Goal: Task Accomplishment & Management: Manage account settings

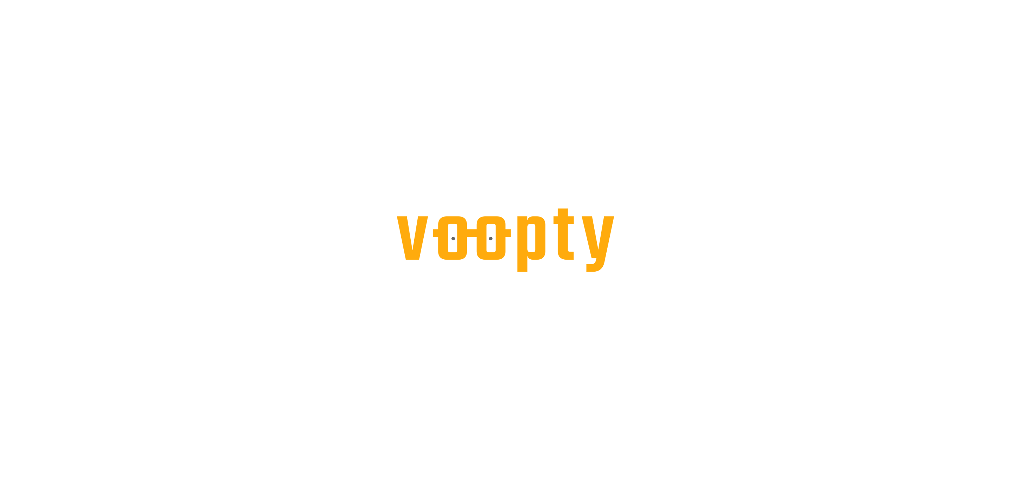
click at [642, 0] on div at bounding box center [505, 0] width 1011 height 0
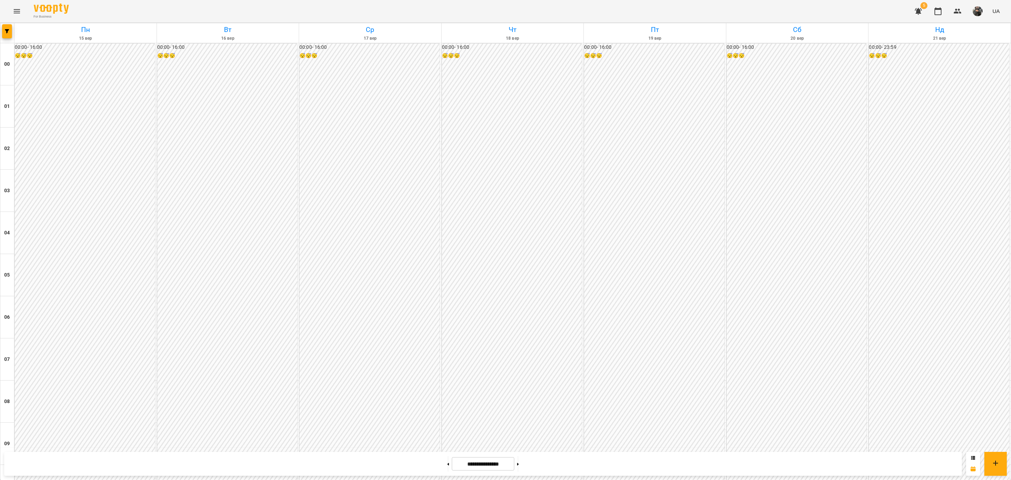
scroll to position [606, 0]
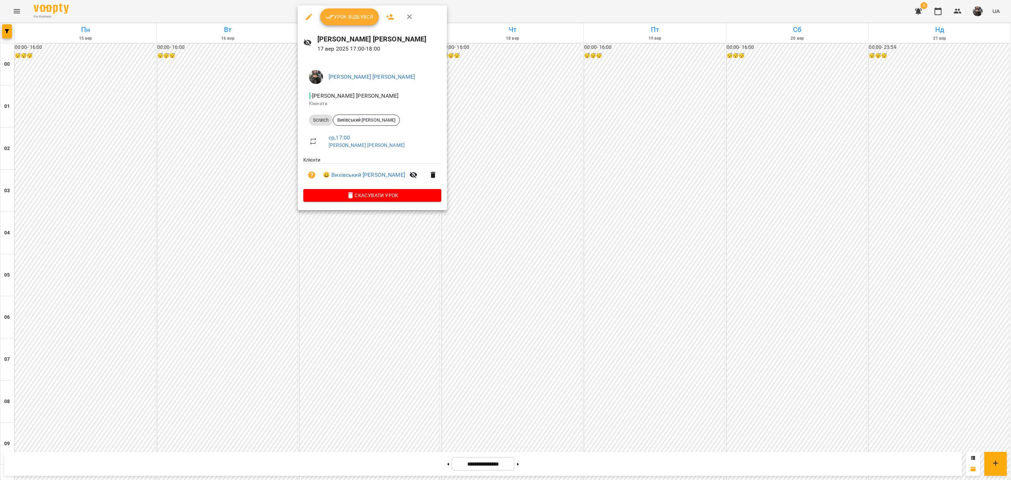
click at [357, 19] on span "Урок відбувся" at bounding box center [350, 17] width 48 height 8
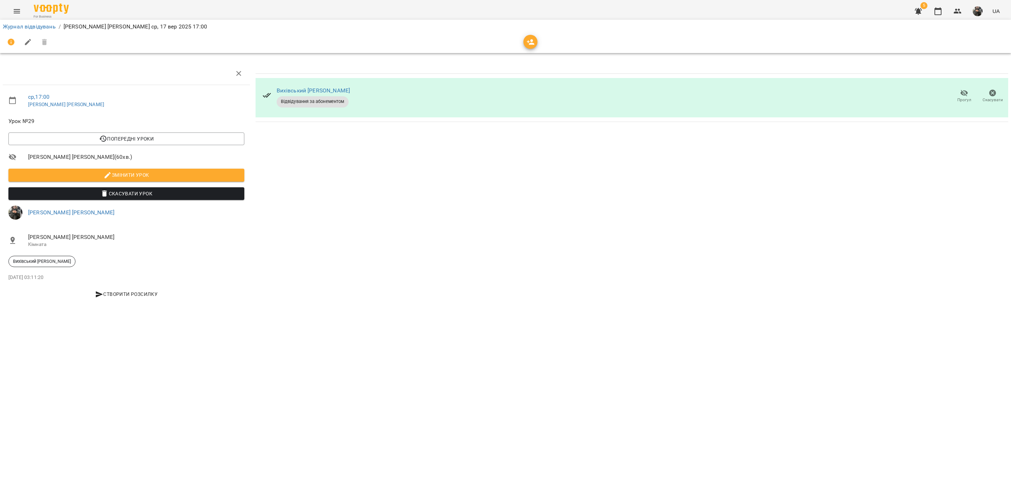
drag, startPoint x: 415, startPoint y: 40, endPoint x: 430, endPoint y: 41, distance: 14.5
click at [415, 40] on div at bounding box center [506, 42] width 1006 height 17
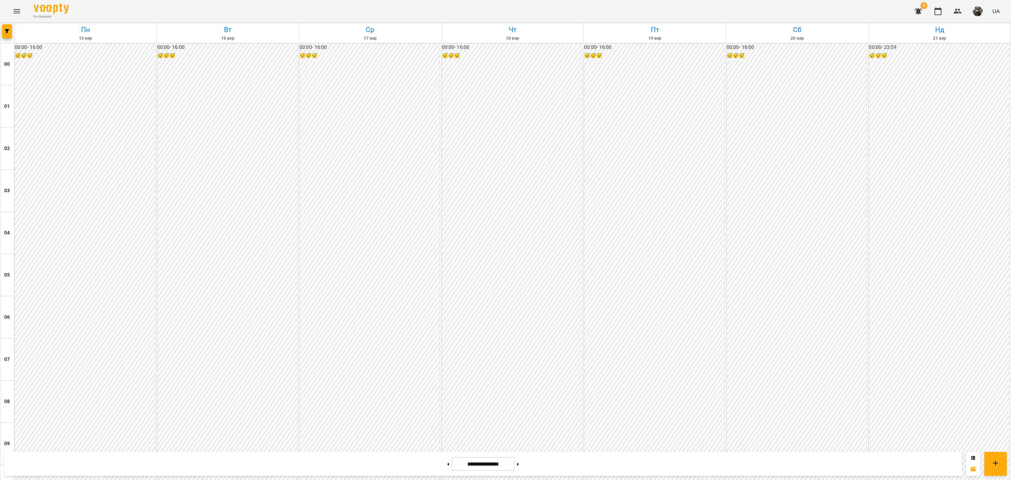
scroll to position [606, 0]
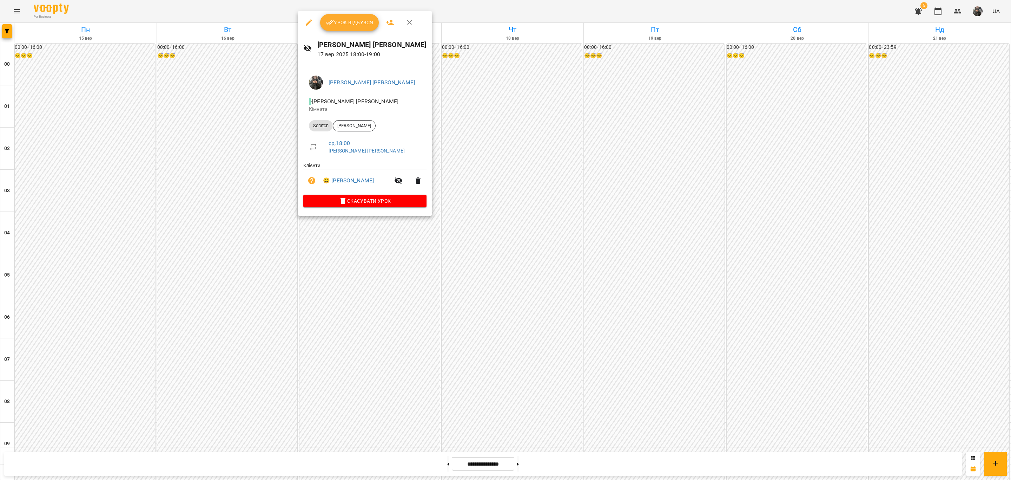
click at [352, 27] on button "Урок відбувся" at bounding box center [349, 22] width 59 height 17
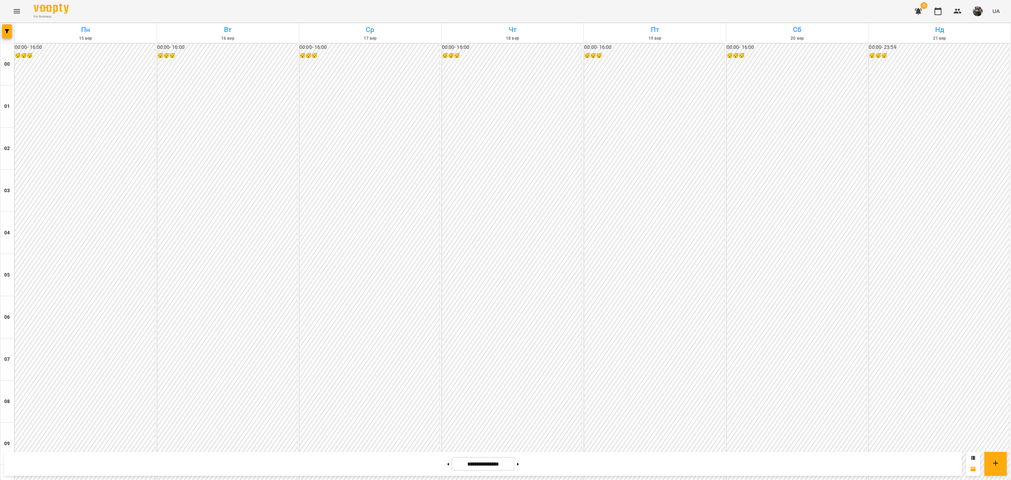
scroll to position [606, 0]
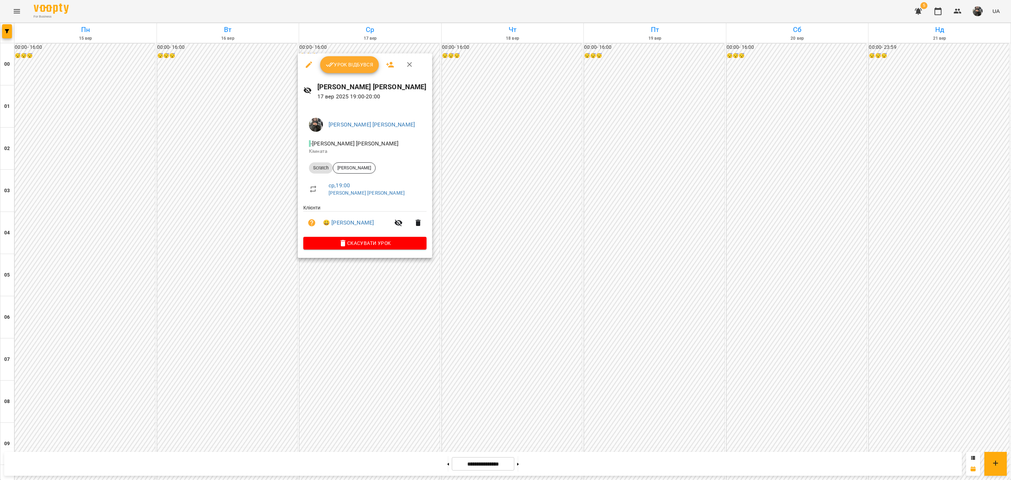
click at [337, 62] on span "Урок відбувся" at bounding box center [350, 64] width 48 height 8
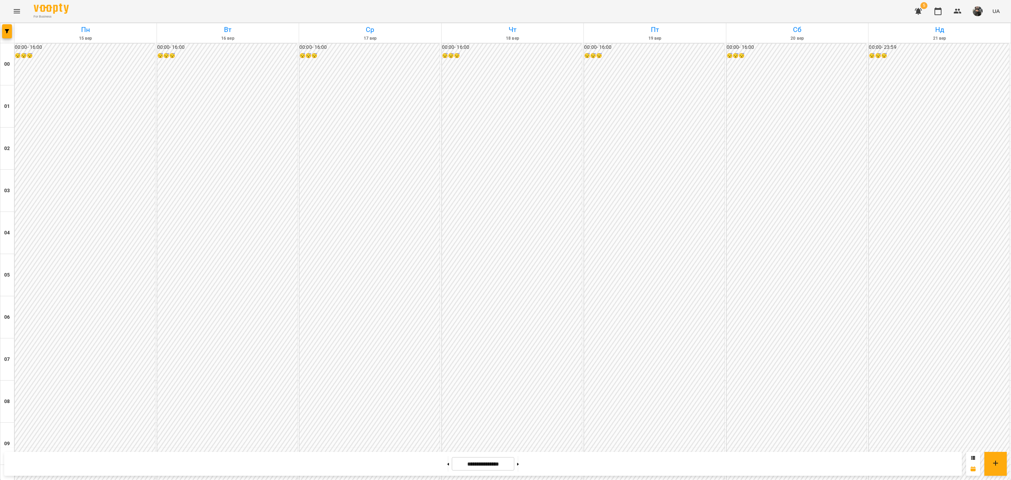
scroll to position [606, 0]
